Goal: Book appointment/travel/reservation

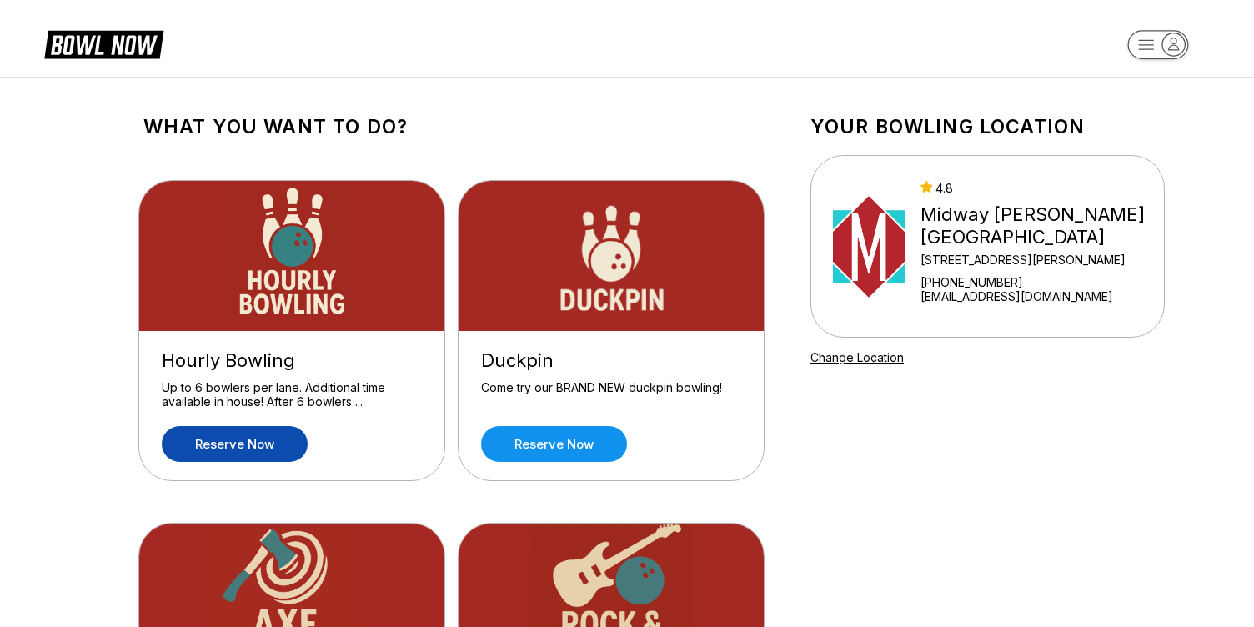
click at [231, 444] on link "Reserve now" at bounding box center [235, 444] width 146 height 36
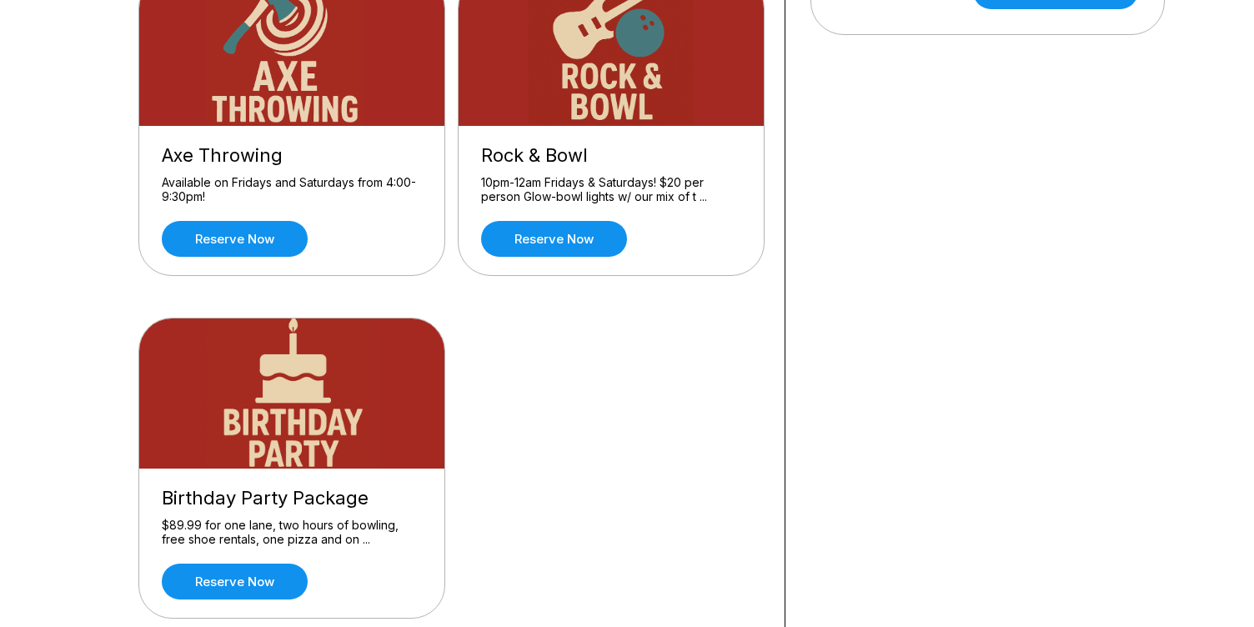
scroll to position [559, 0]
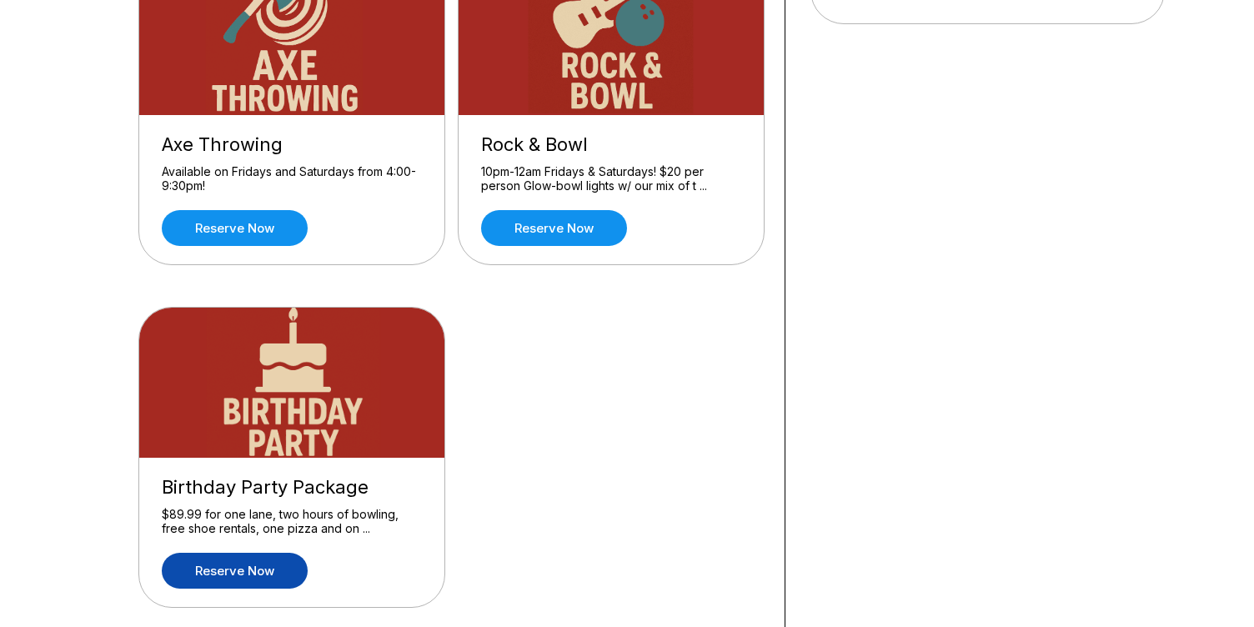
click at [238, 574] on link "Reserve now" at bounding box center [235, 571] width 146 height 36
